Goal: Check status: Check status

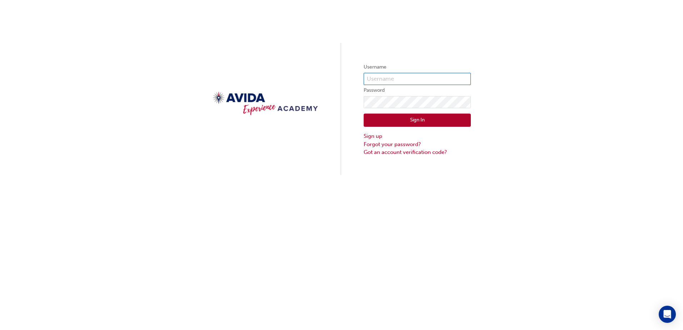
click at [425, 79] on input "text" at bounding box center [416, 79] width 107 height 12
type input "[EMAIL_ADDRESS][DOMAIN_NAME]"
click button "Sign In" at bounding box center [416, 121] width 107 height 14
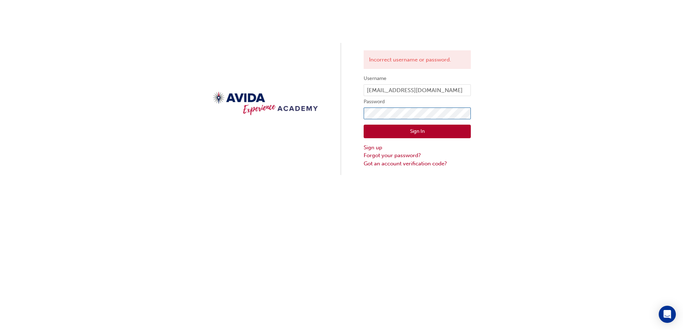
click button "Sign In" at bounding box center [416, 132] width 107 height 14
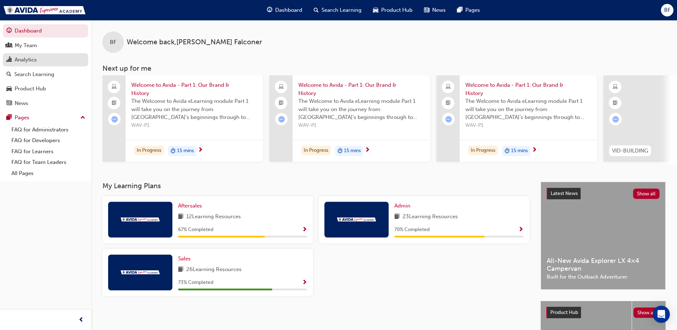
click at [31, 58] on div "Analytics" at bounding box center [26, 60] width 22 height 8
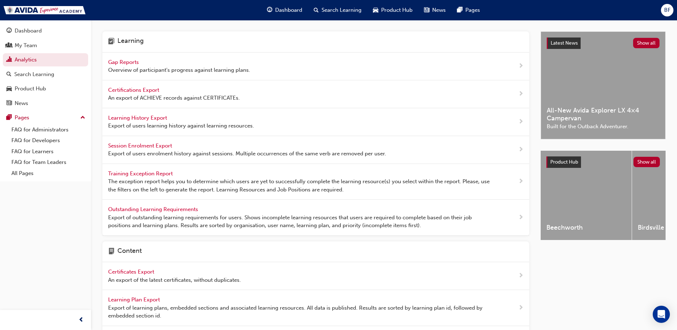
click at [129, 62] on span "Gap Reports" at bounding box center [124, 62] width 32 height 6
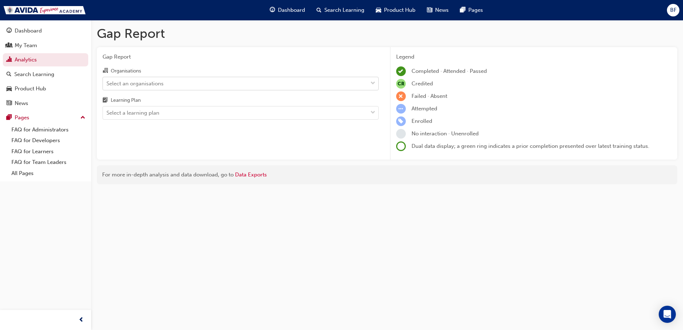
click at [267, 86] on div "Select an organisations" at bounding box center [235, 83] width 265 height 12
click at [107, 86] on input "Organisations Select an organisations" at bounding box center [106, 83] width 1 height 6
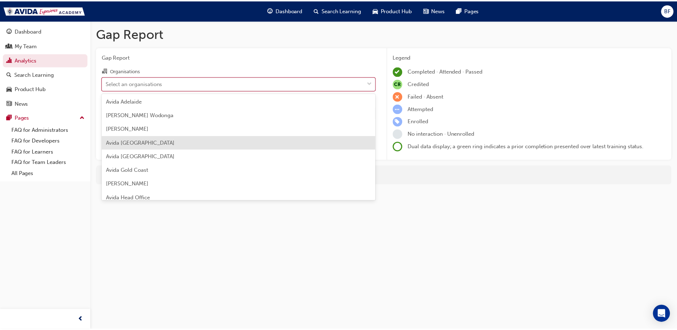
scroll to position [36, 0]
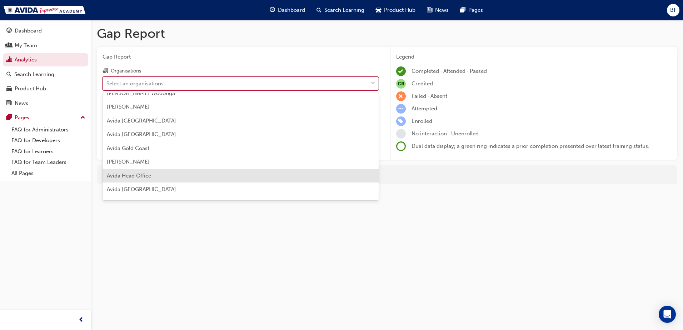
click at [142, 176] on span "Avida Head Office" at bounding box center [129, 175] width 44 height 6
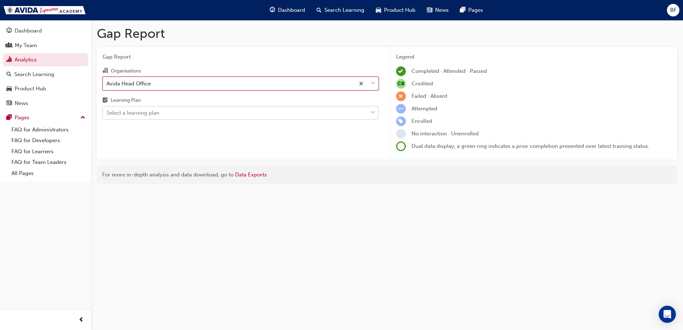
click at [149, 107] on div "Select a learning plan" at bounding box center [235, 113] width 265 height 12
click at [107, 110] on input "Learning Plan Select a learning plan" at bounding box center [106, 113] width 1 height 6
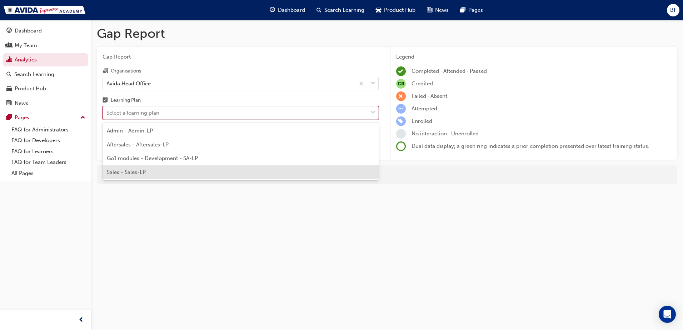
click at [136, 170] on span "Sales - Sales-LP" at bounding box center [126, 172] width 39 height 6
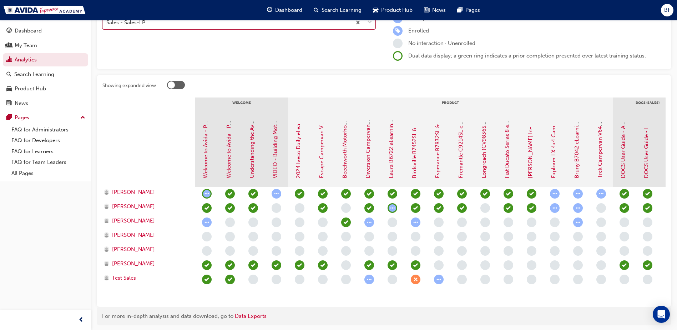
scroll to position [107, 0]
